Goal: Task Accomplishment & Management: Use online tool/utility

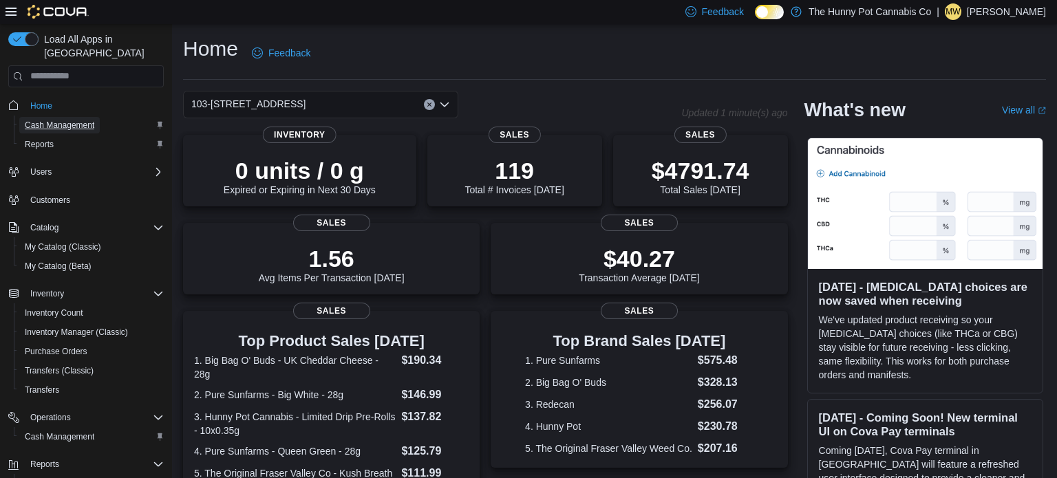
click at [83, 120] on span "Cash Management" at bounding box center [59, 125] width 69 height 11
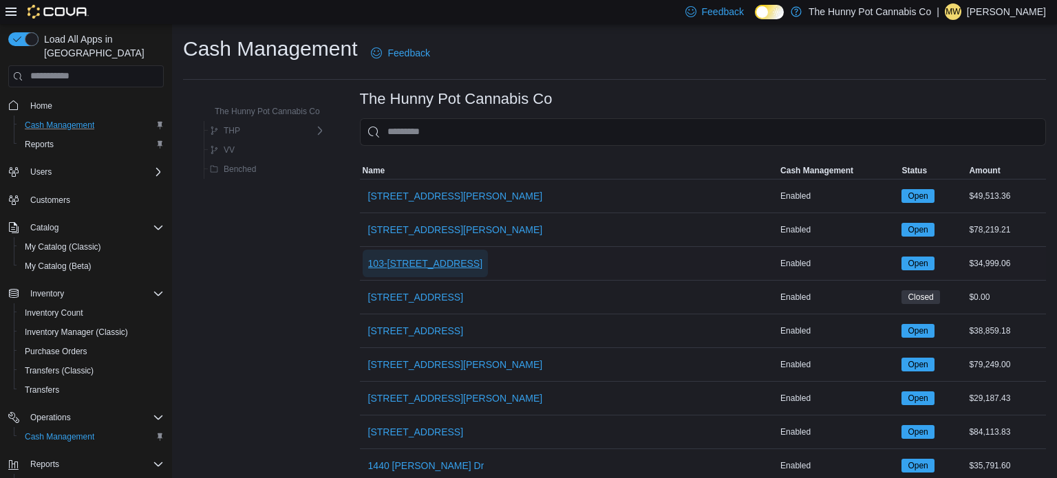
click at [430, 265] on span "103-[STREET_ADDRESS]" at bounding box center [425, 264] width 115 height 14
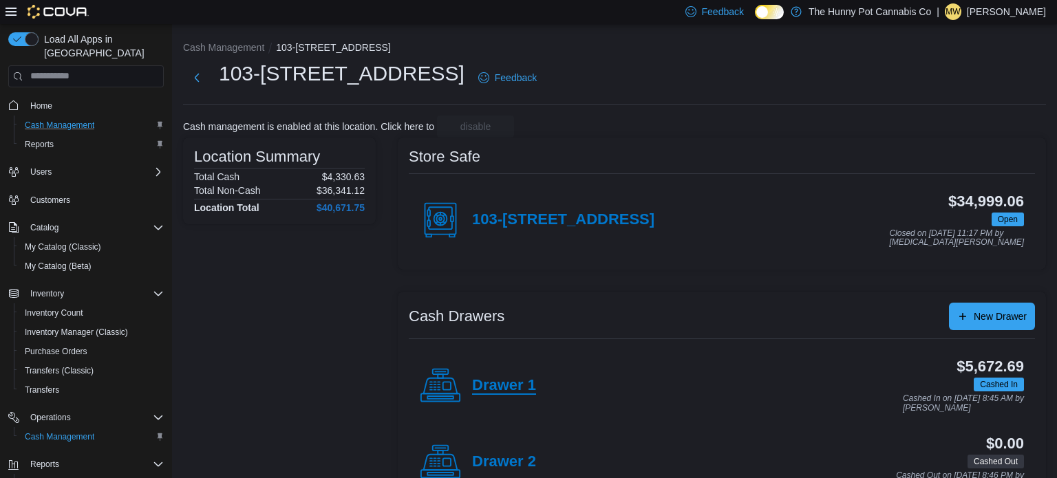
click at [498, 384] on h4 "Drawer 1" at bounding box center [504, 386] width 64 height 18
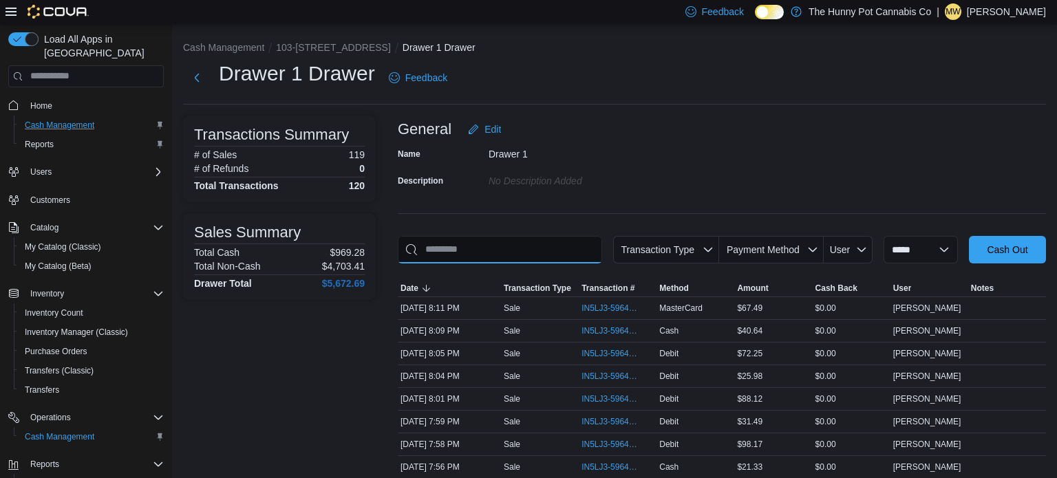
click at [491, 251] on input "This is a search bar. As you type, the results lower in the page will automatic…" at bounding box center [500, 250] width 204 height 28
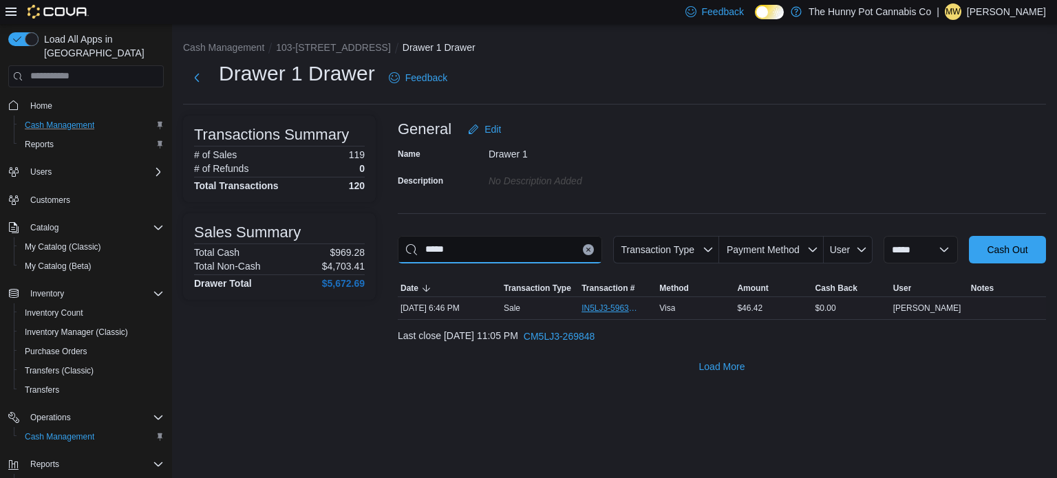
type input "*****"
click at [607, 310] on span "IN5LJ3-5963652" at bounding box center [610, 308] width 58 height 11
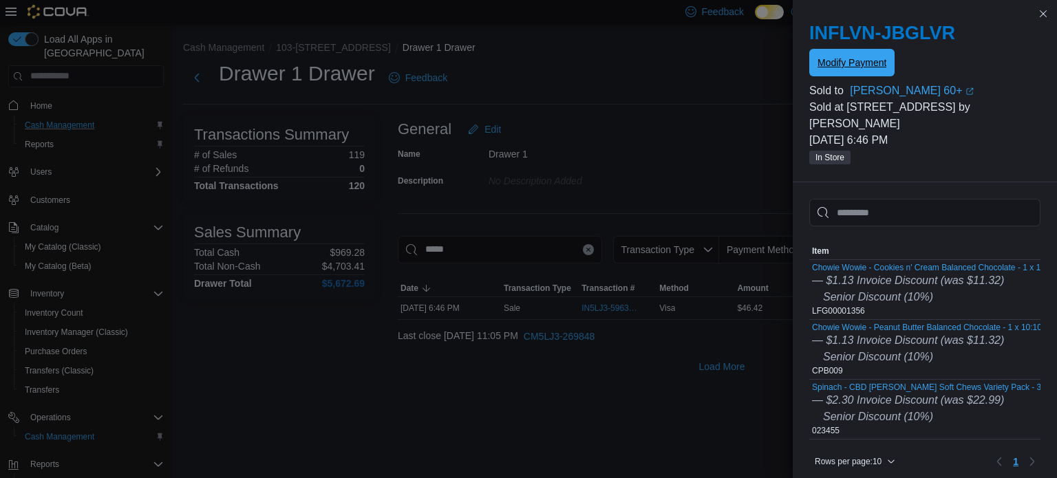
click at [843, 67] on span "Modify Payment" at bounding box center [851, 63] width 69 height 14
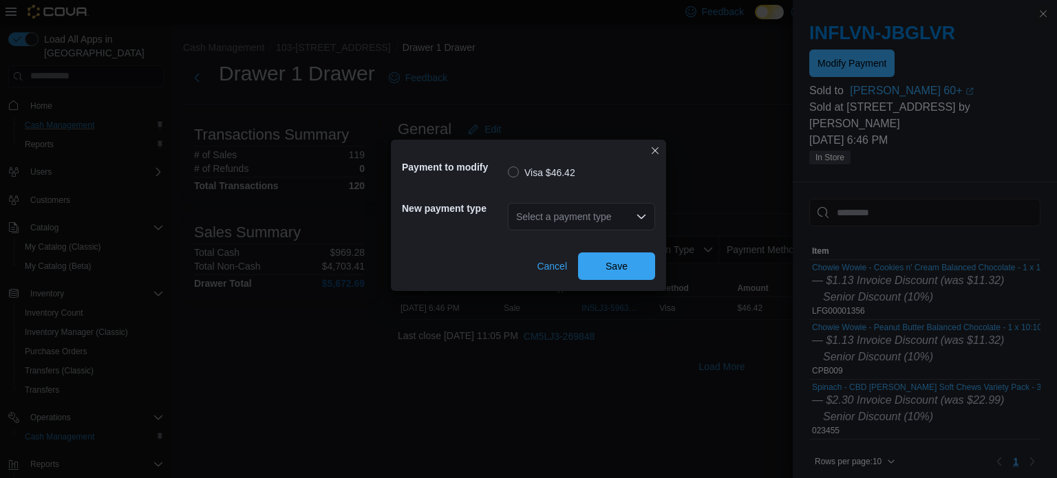
click at [632, 211] on div "Select a payment type" at bounding box center [581, 217] width 147 height 28
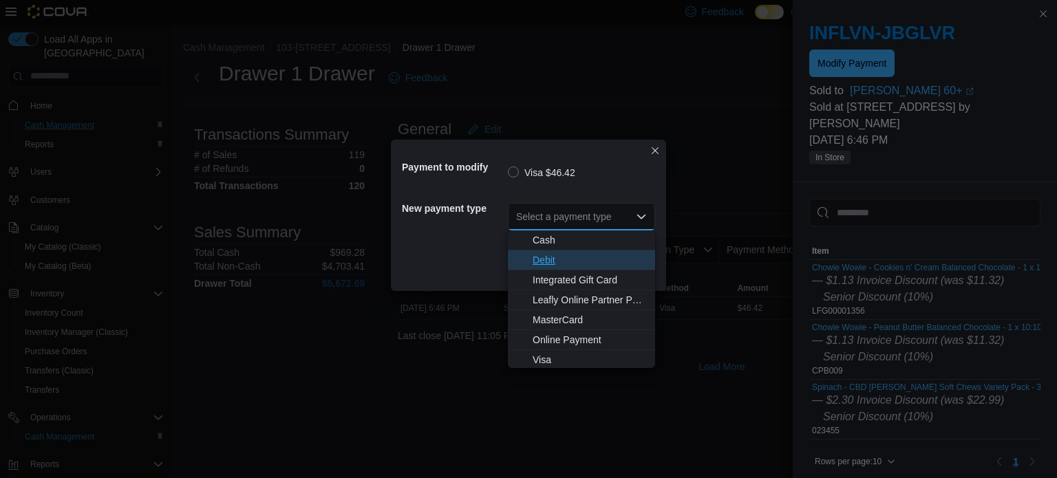
click at [556, 264] on span "Debit" at bounding box center [589, 260] width 114 height 14
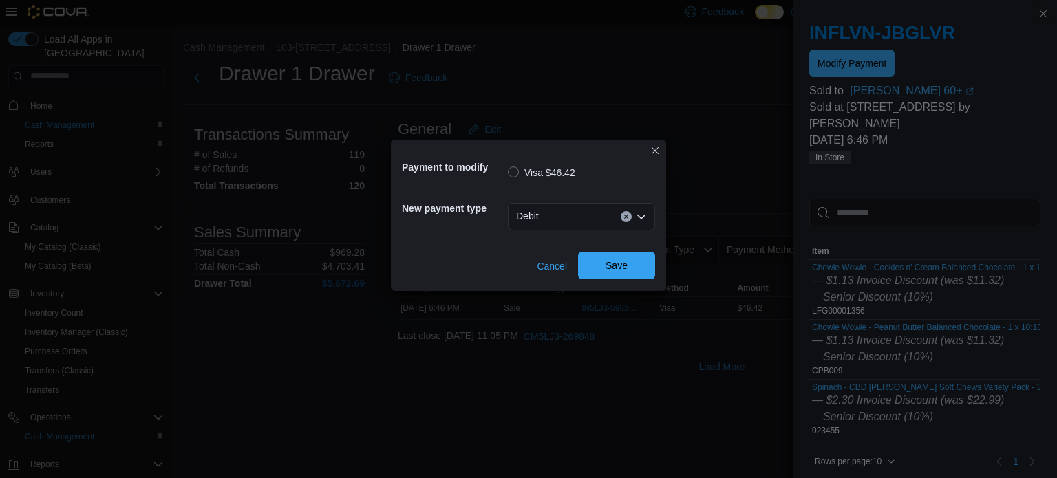
click at [601, 262] on span "Save" at bounding box center [616, 266] width 61 height 28
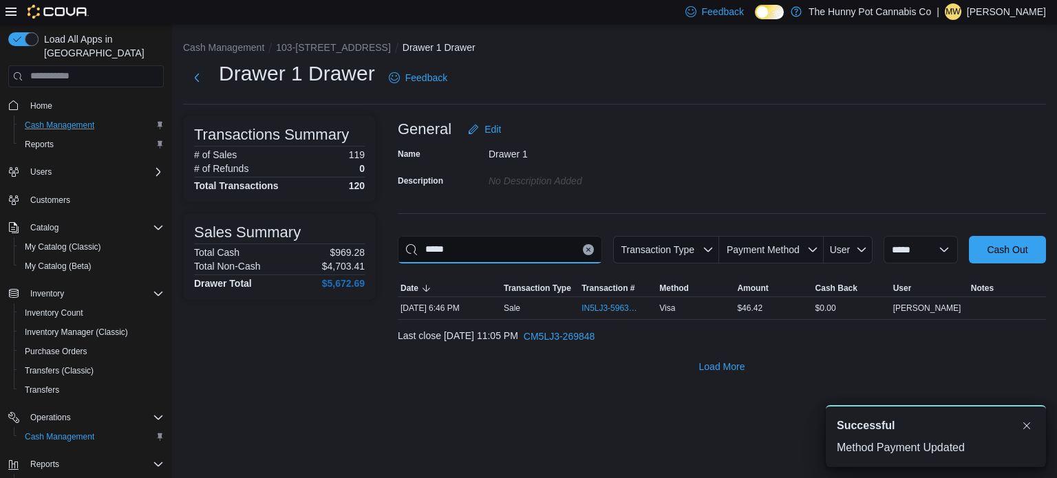
click at [581, 257] on input "*****" at bounding box center [500, 250] width 204 height 28
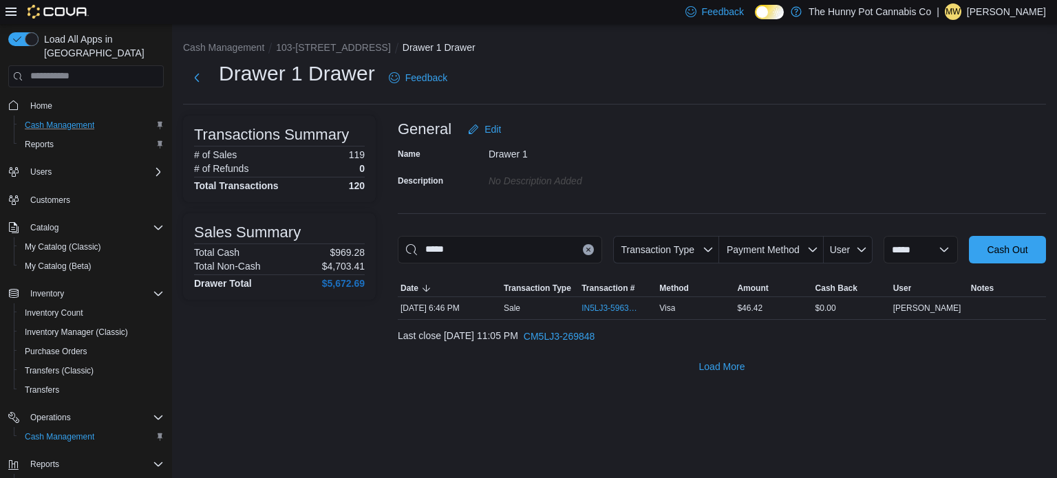
click at [583, 248] on button "Clear input" at bounding box center [588, 249] width 11 height 11
type input "*****"
click at [632, 312] on span "IN5LJ3-5964334" at bounding box center [610, 308] width 58 height 11
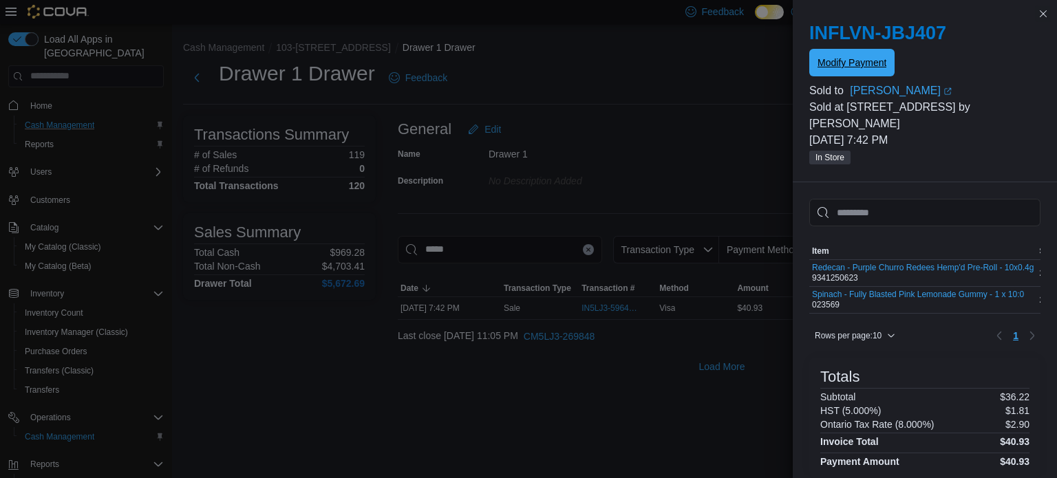
click at [828, 76] on div "Modify Payment" at bounding box center [924, 64] width 231 height 28
click at [837, 67] on span "Modify Payment" at bounding box center [851, 63] width 69 height 14
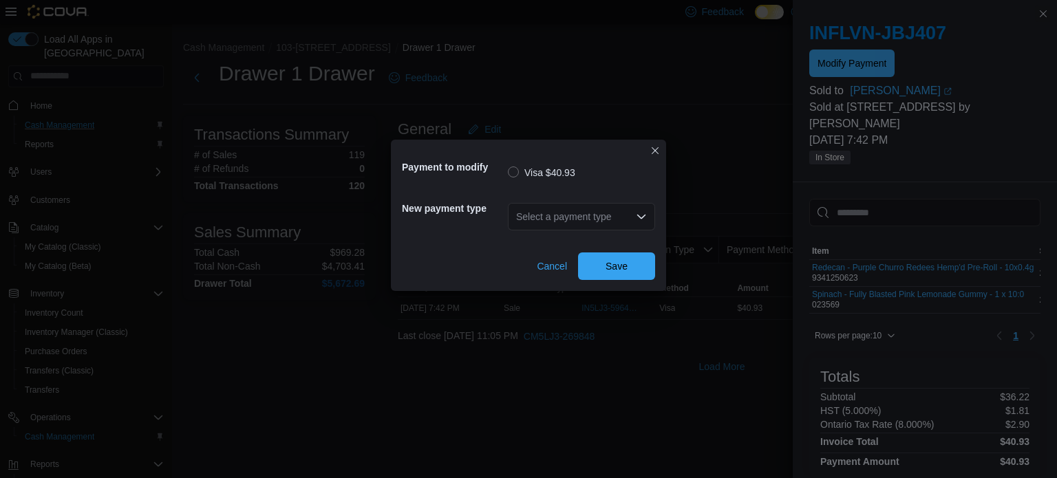
click at [596, 217] on div "Select a payment type" at bounding box center [581, 217] width 147 height 28
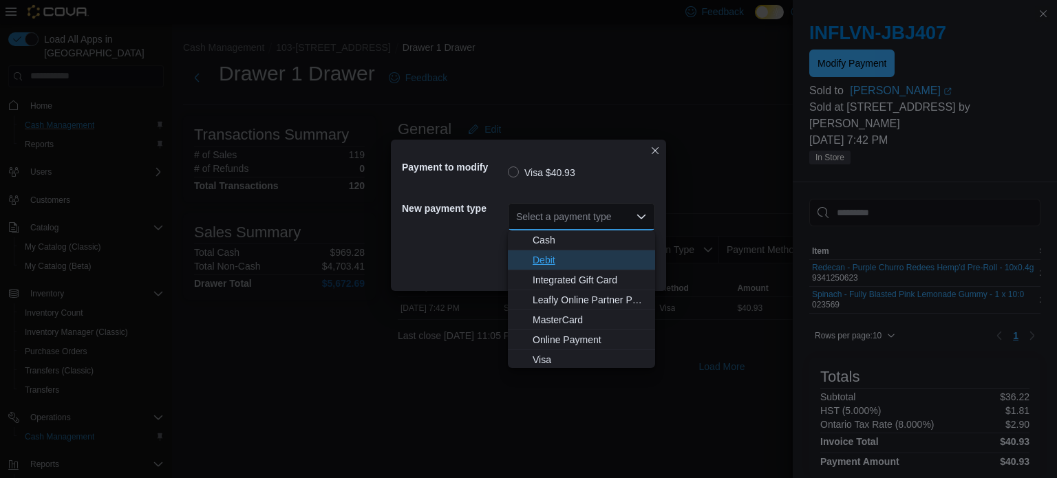
click at [568, 269] on button "Debit" at bounding box center [581, 260] width 147 height 20
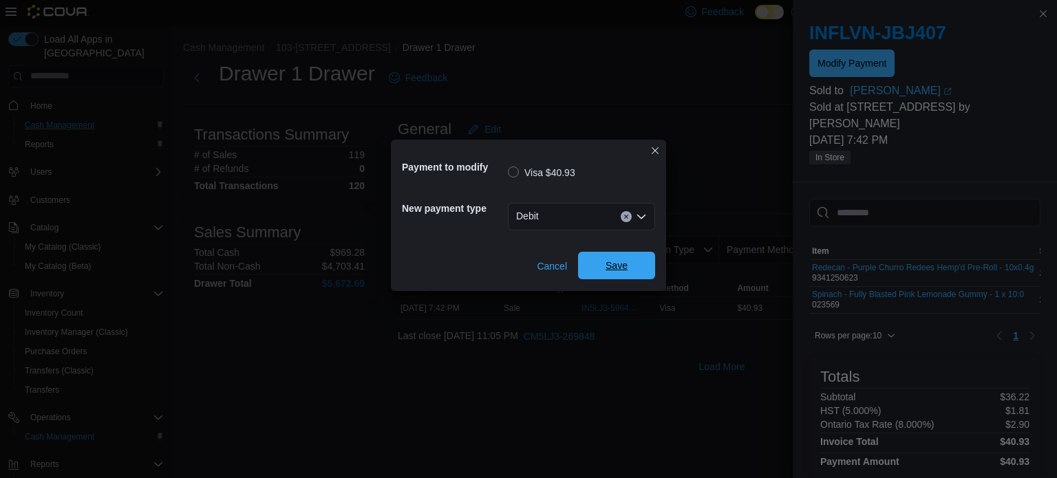
click at [601, 259] on span "Save" at bounding box center [616, 266] width 61 height 28
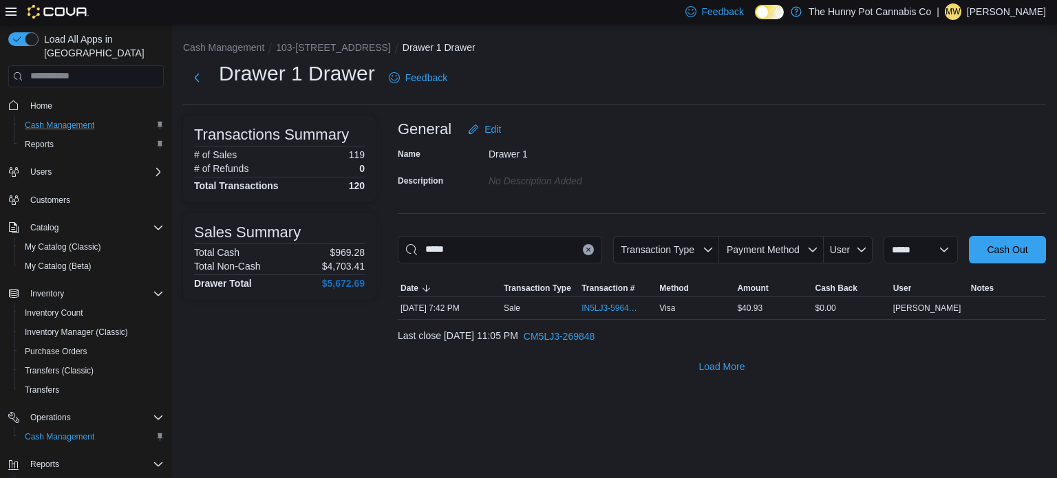
click at [585, 251] on icon "Clear input" at bounding box center [588, 250] width 6 height 6
type input "***"
click at [621, 303] on span "IN5LJ3-5964455" at bounding box center [610, 308] width 58 height 11
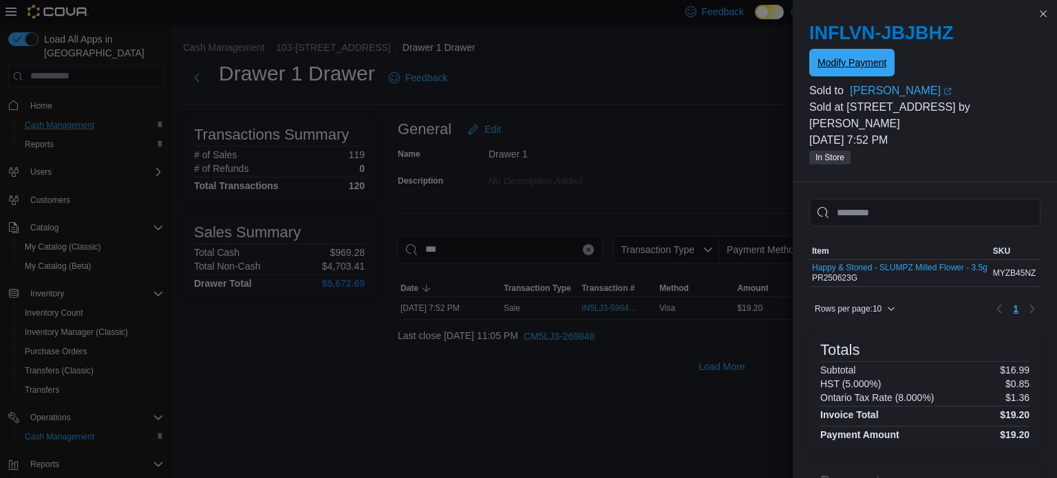
click at [839, 62] on span "Modify Payment" at bounding box center [851, 63] width 69 height 14
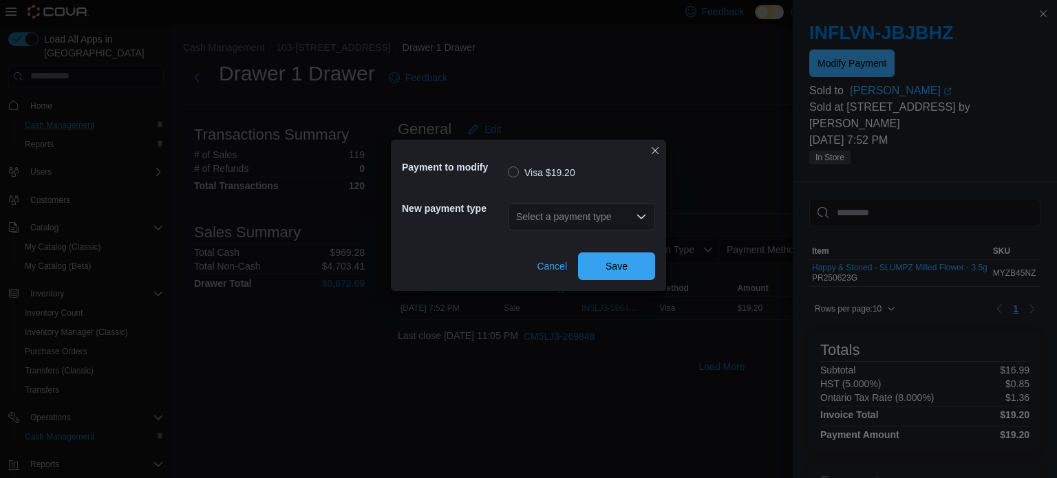
click at [623, 211] on div "Select a payment type" at bounding box center [581, 217] width 147 height 28
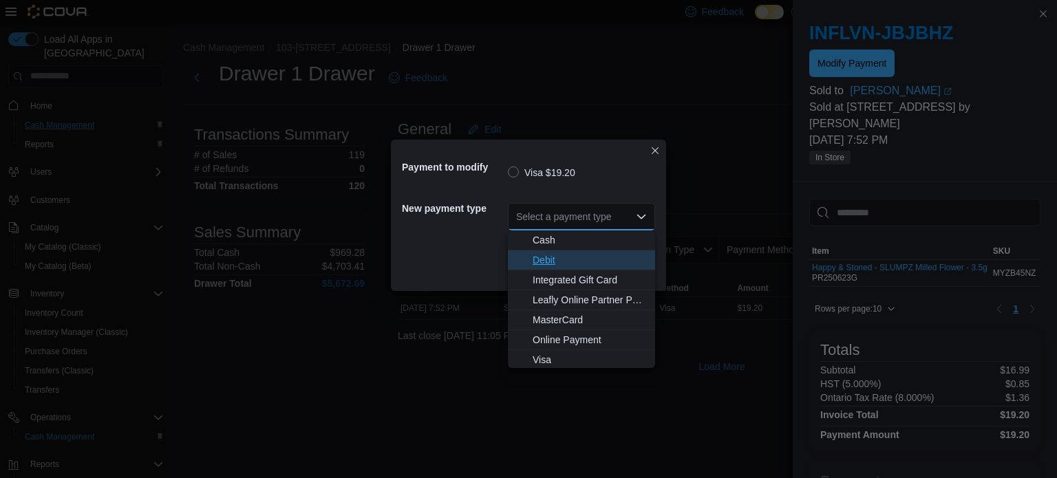
click at [579, 255] on span "Debit" at bounding box center [589, 260] width 114 height 14
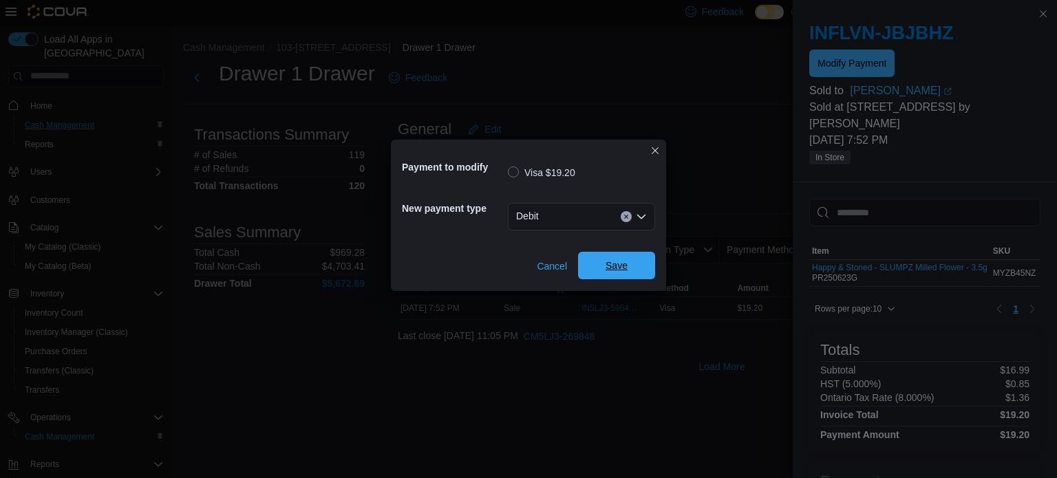
click at [613, 261] on span "Save" at bounding box center [616, 266] width 22 height 14
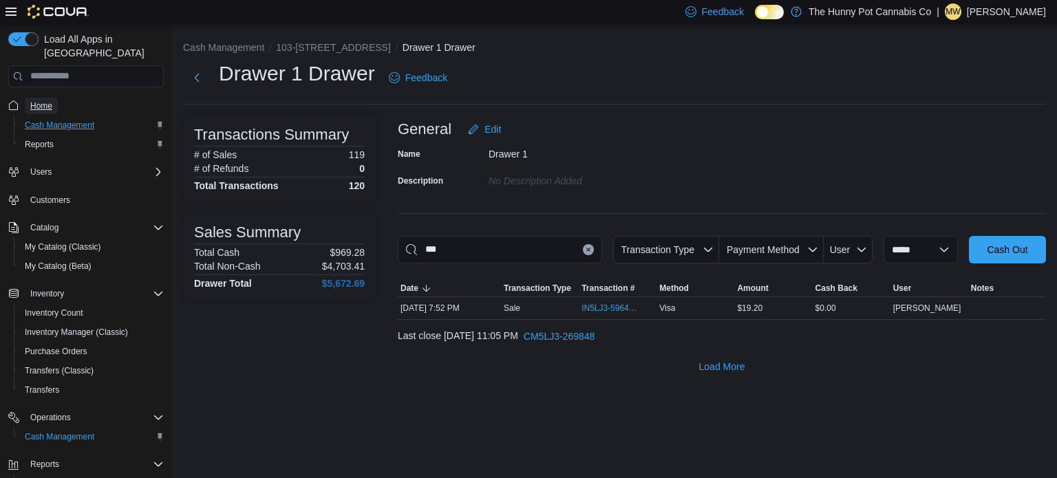
click at [41, 100] on span "Home" at bounding box center [41, 105] width 22 height 11
